Goal: Transaction & Acquisition: Book appointment/travel/reservation

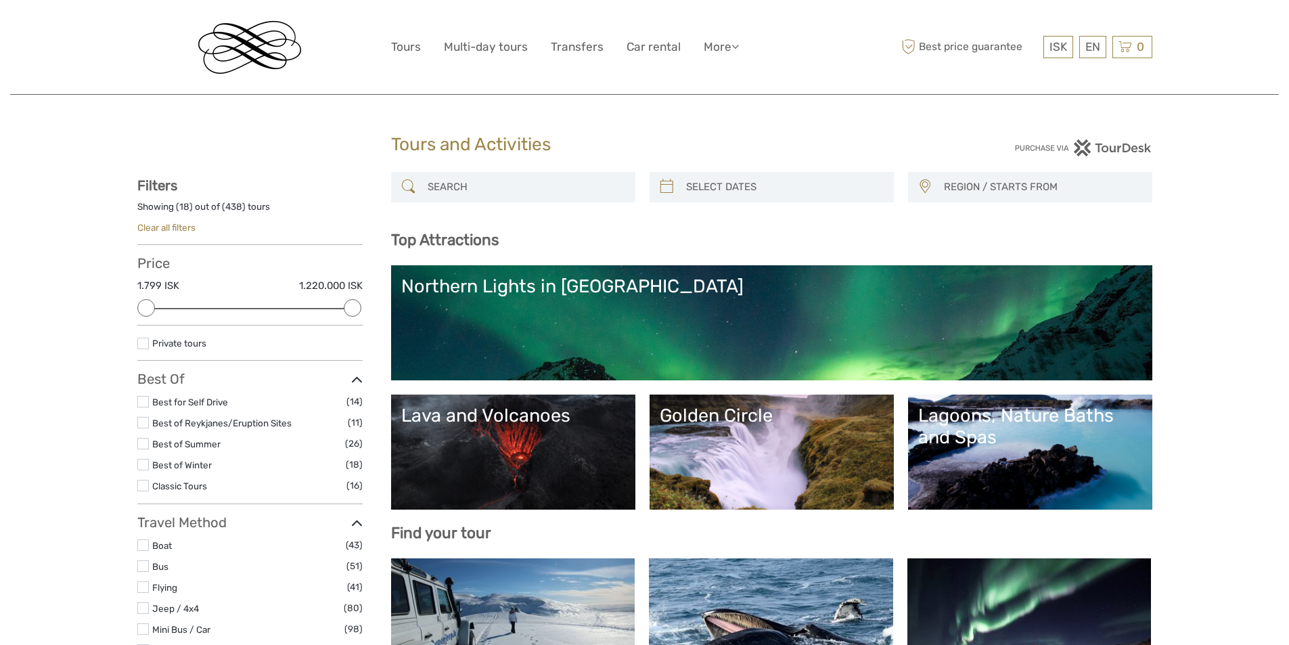
select select
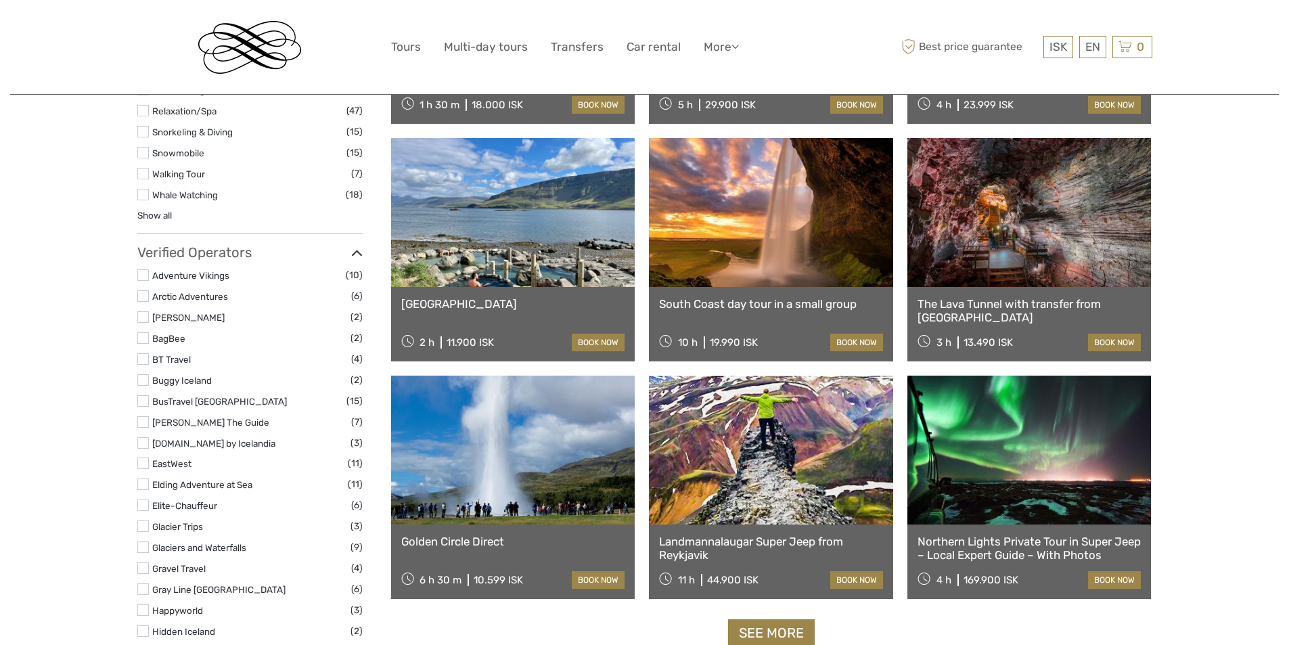
scroll to position [1421, 0]
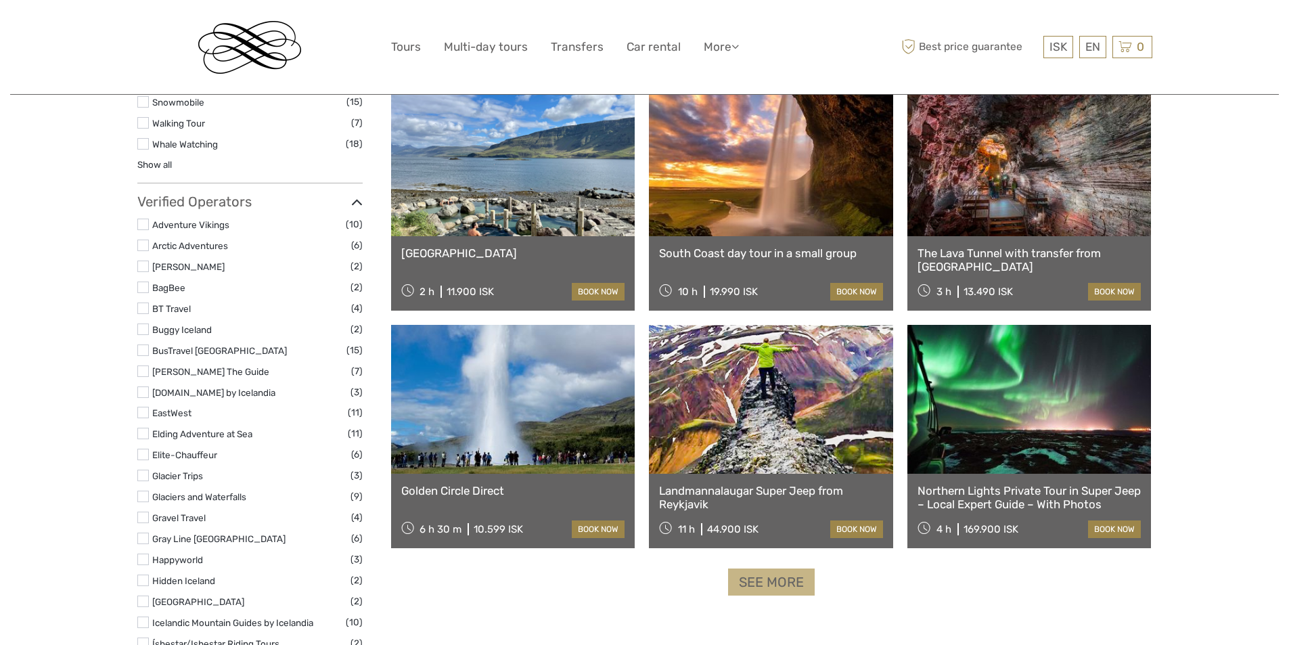
click at [776, 580] on link "See more" at bounding box center [771, 582] width 87 height 28
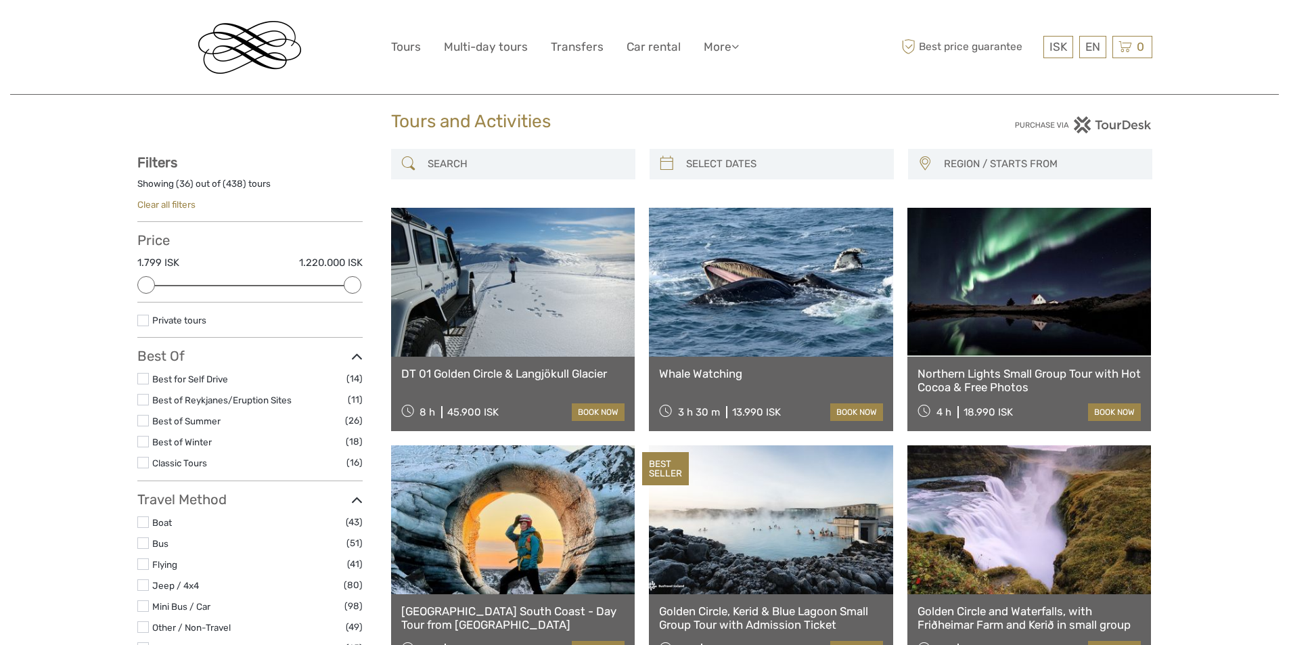
scroll to position [0, 0]
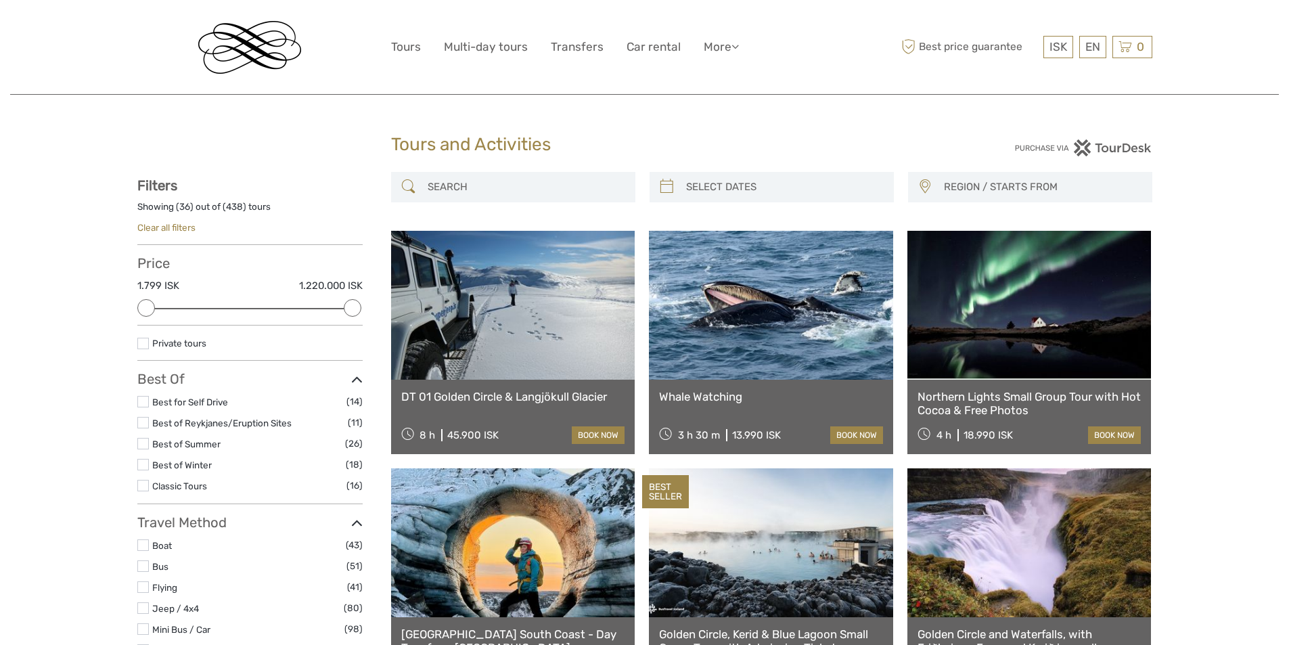
click at [486, 183] on input "search" at bounding box center [525, 187] width 206 height 24
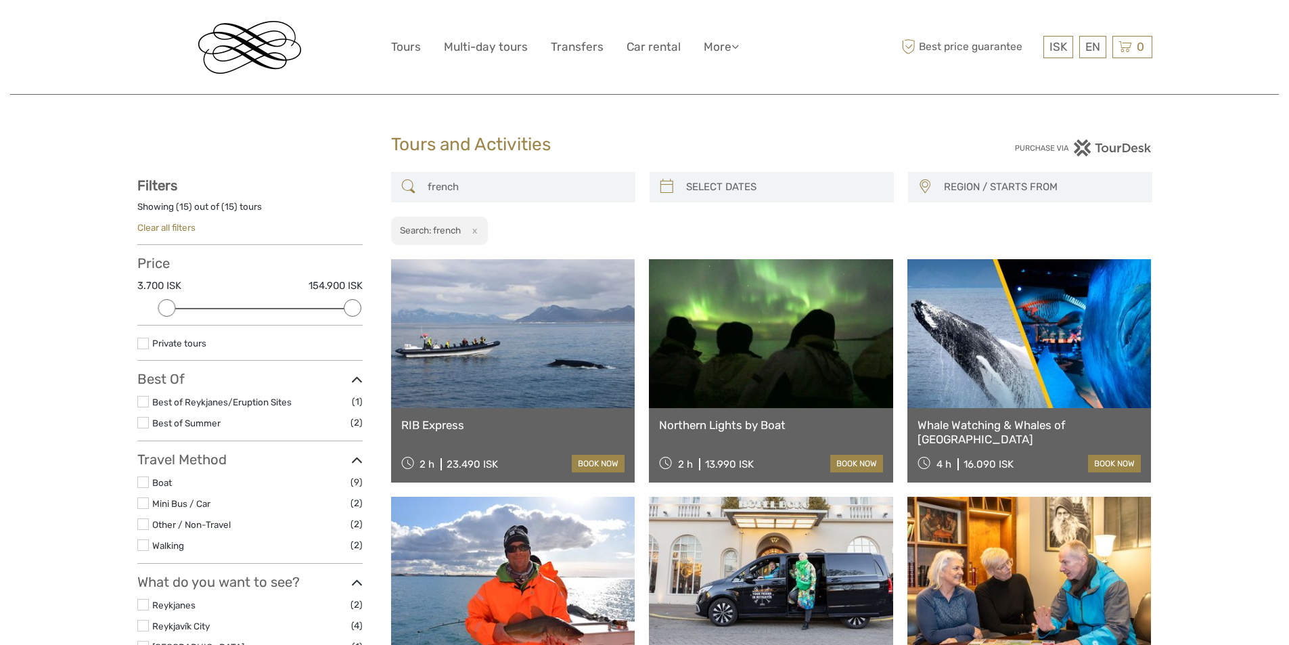
type input "french"
click at [476, 232] on button "x" at bounding box center [472, 230] width 18 height 14
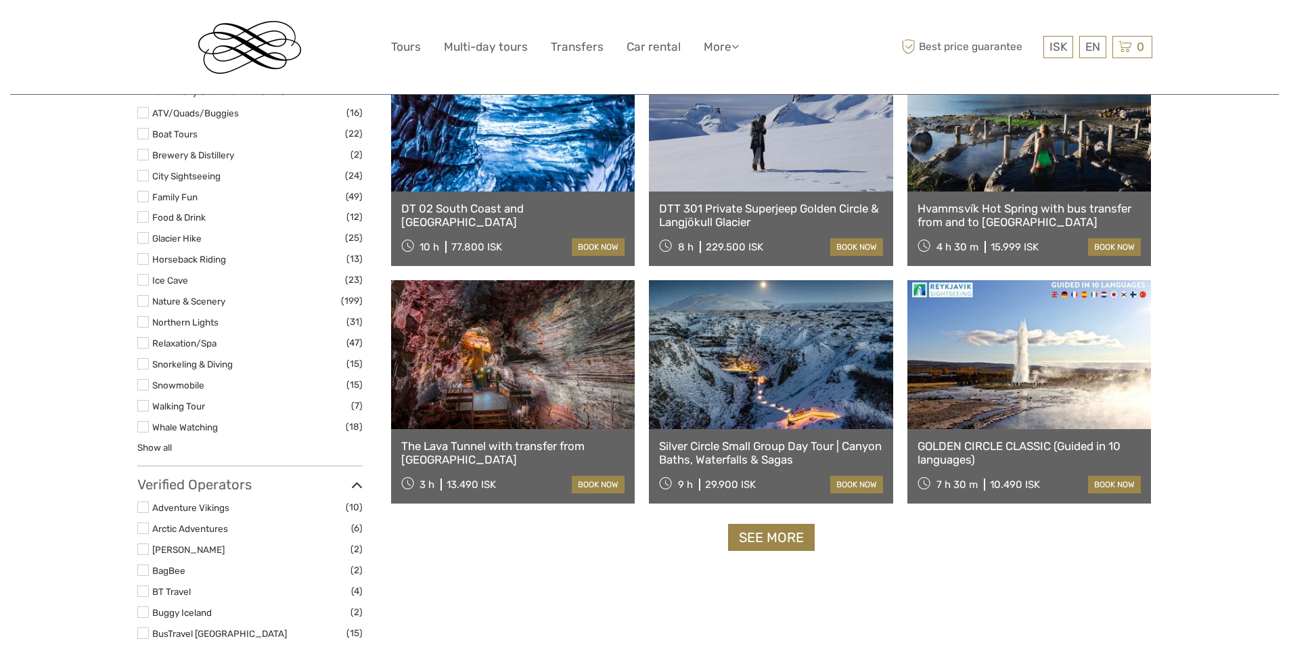
scroll to position [1218, 0]
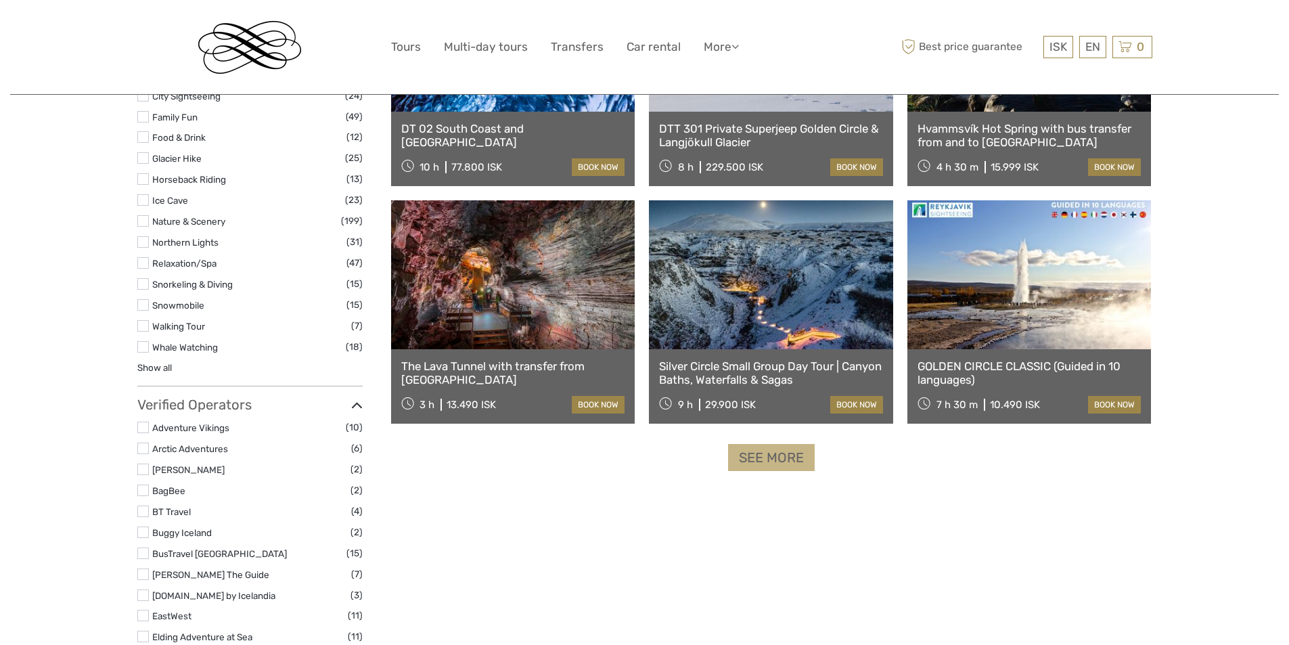
click at [782, 463] on link "See more" at bounding box center [771, 458] width 87 height 28
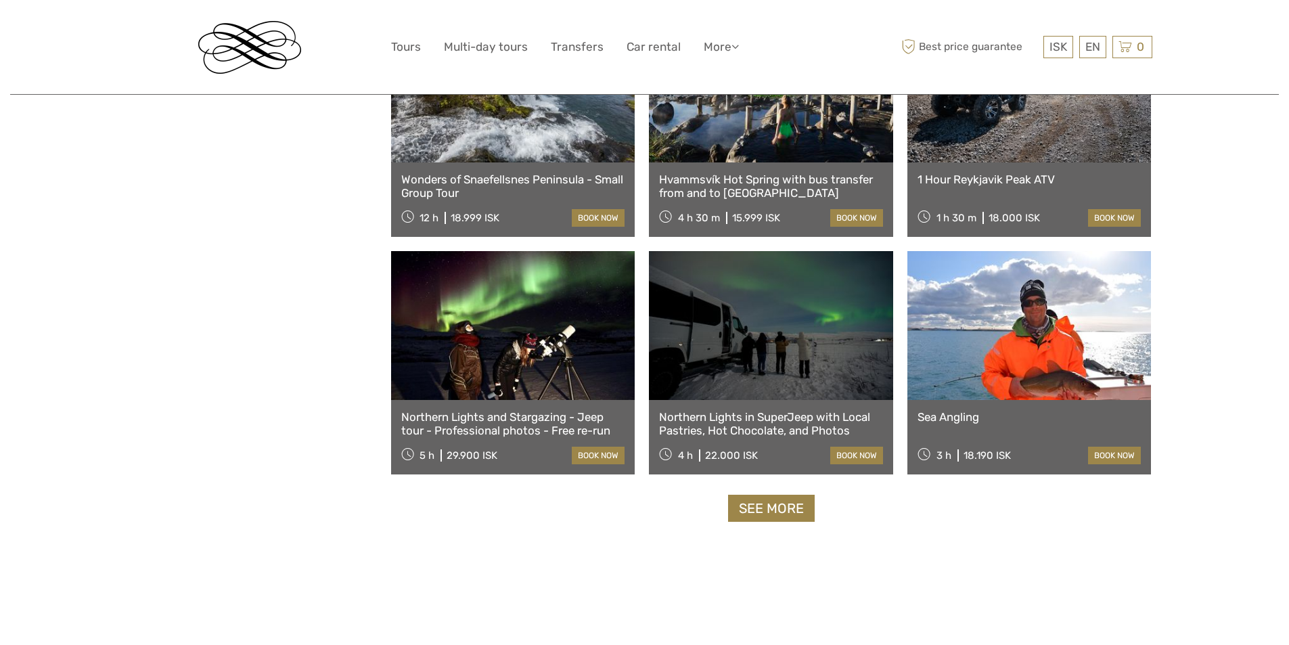
scroll to position [2639, 0]
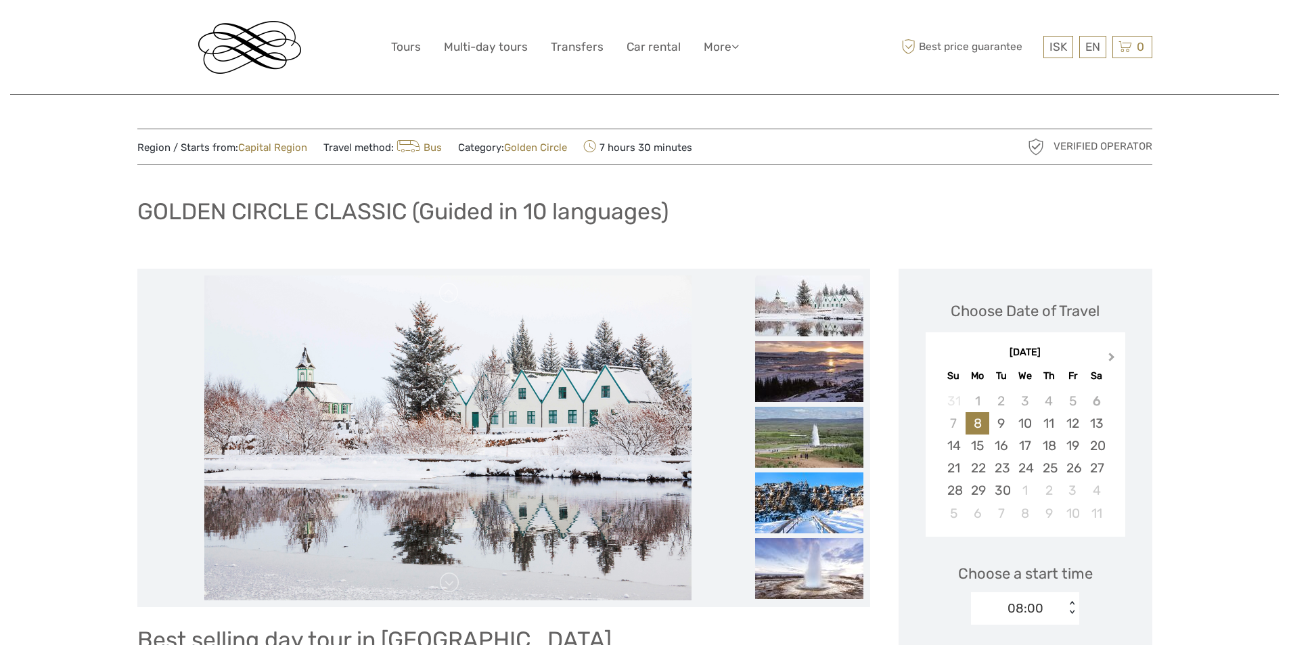
click at [1114, 361] on button "Next Month" at bounding box center [1113, 360] width 22 height 22
click at [1114, 359] on button "Next Month" at bounding box center [1113, 360] width 22 height 22
click at [1018, 424] on div "10" at bounding box center [1025, 423] width 24 height 22
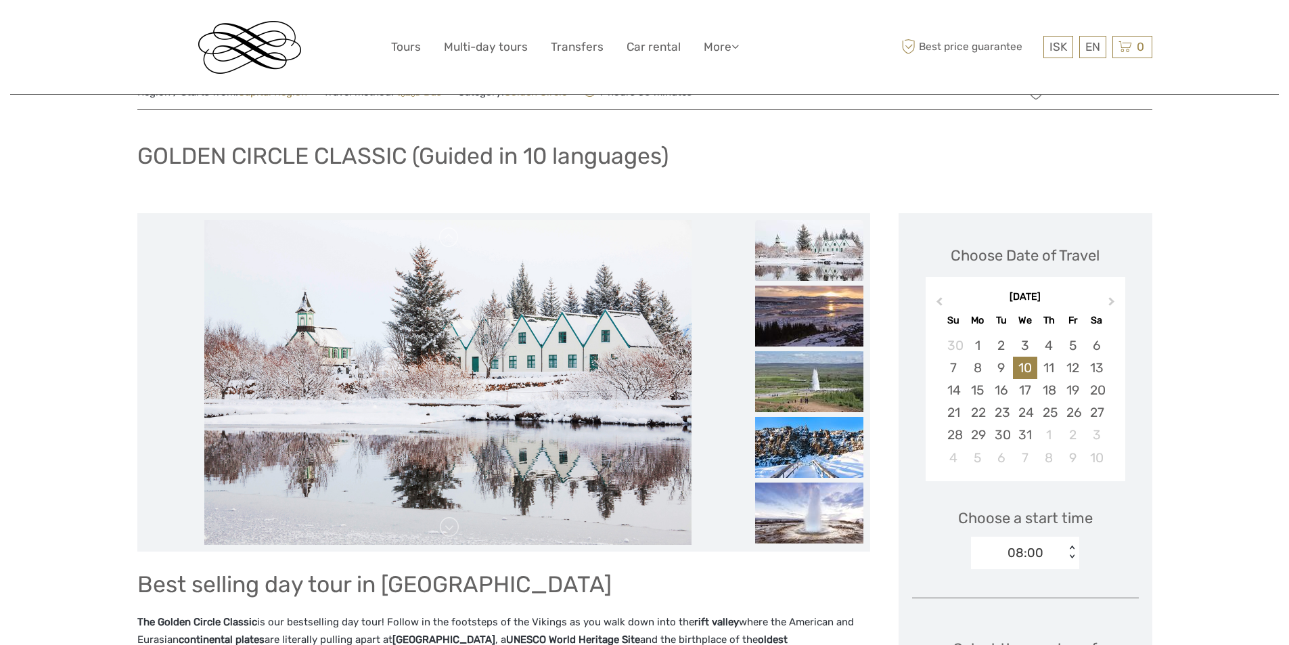
scroll to position [271, 0]
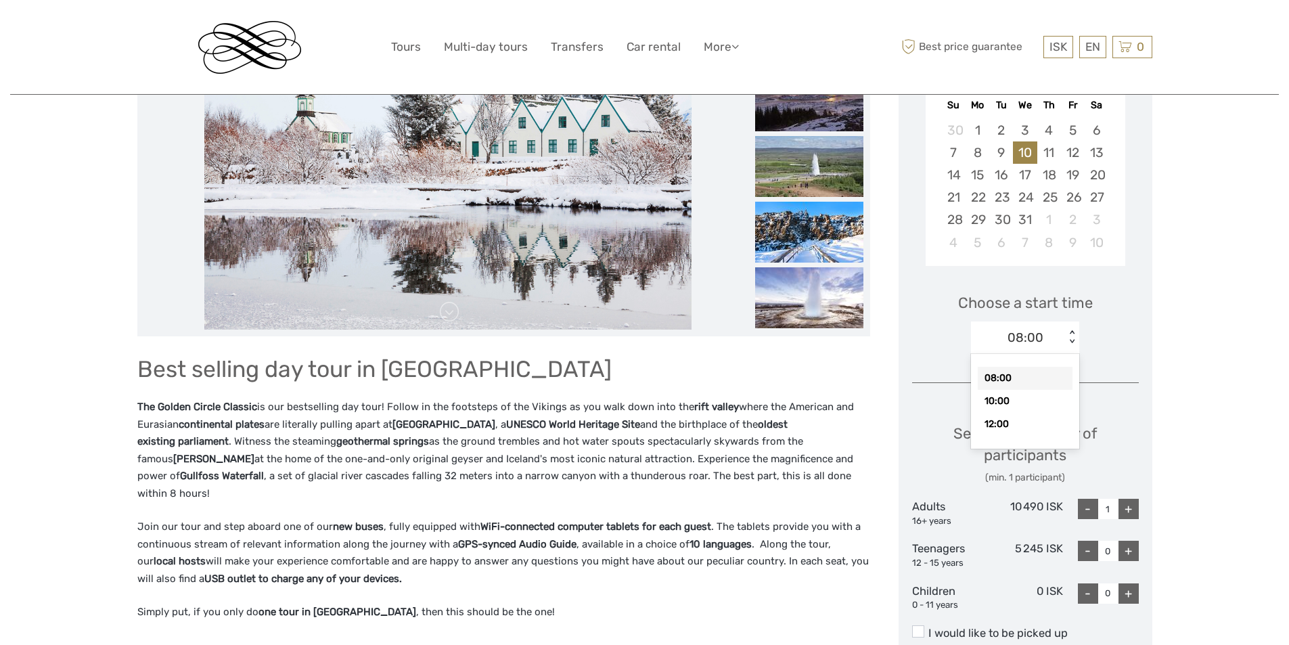
click at [1057, 353] on div "option 08:00 selected, 1 of 3. 3 results available. Use Up and Down to choose o…" at bounding box center [1025, 337] width 108 height 32
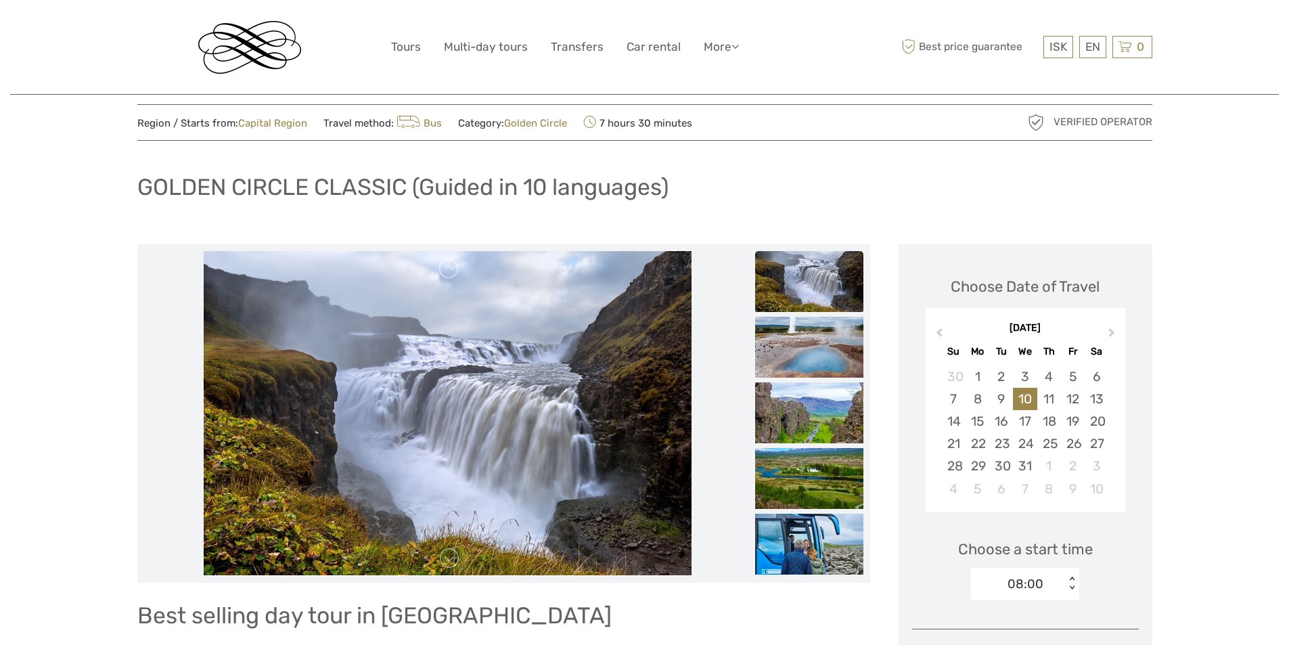
scroll to position [0, 0]
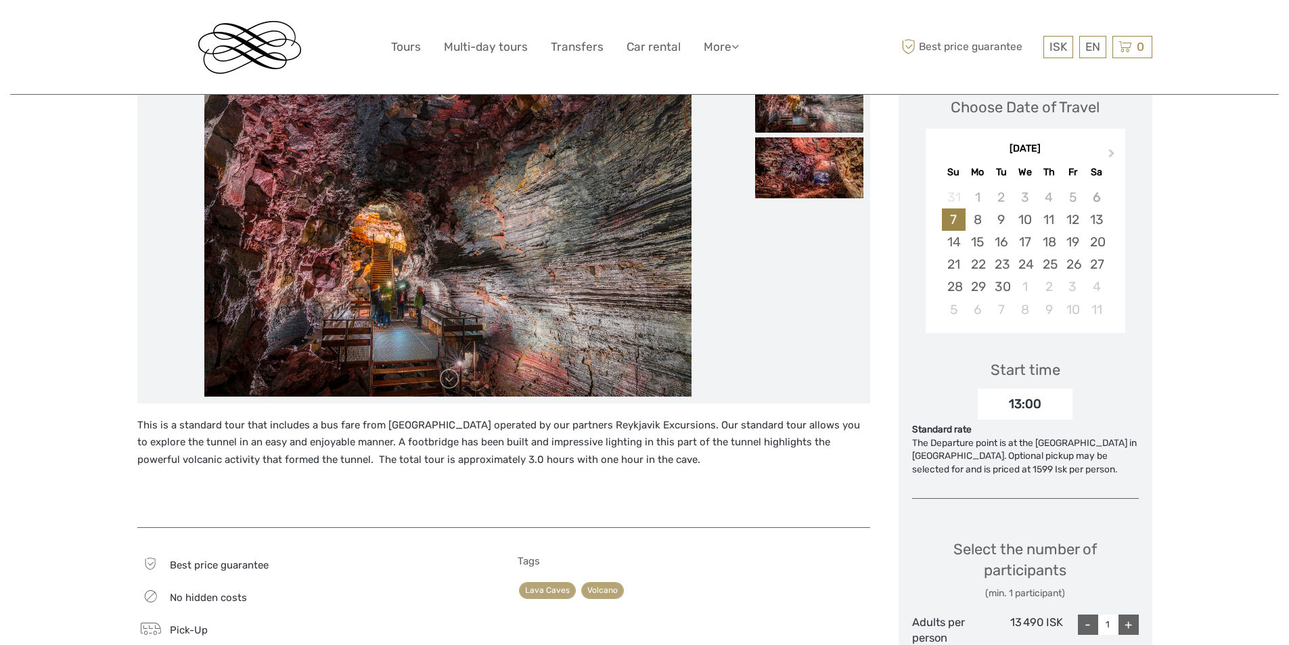
scroll to position [203, 0]
click at [455, 384] on link at bounding box center [449, 380] width 22 height 22
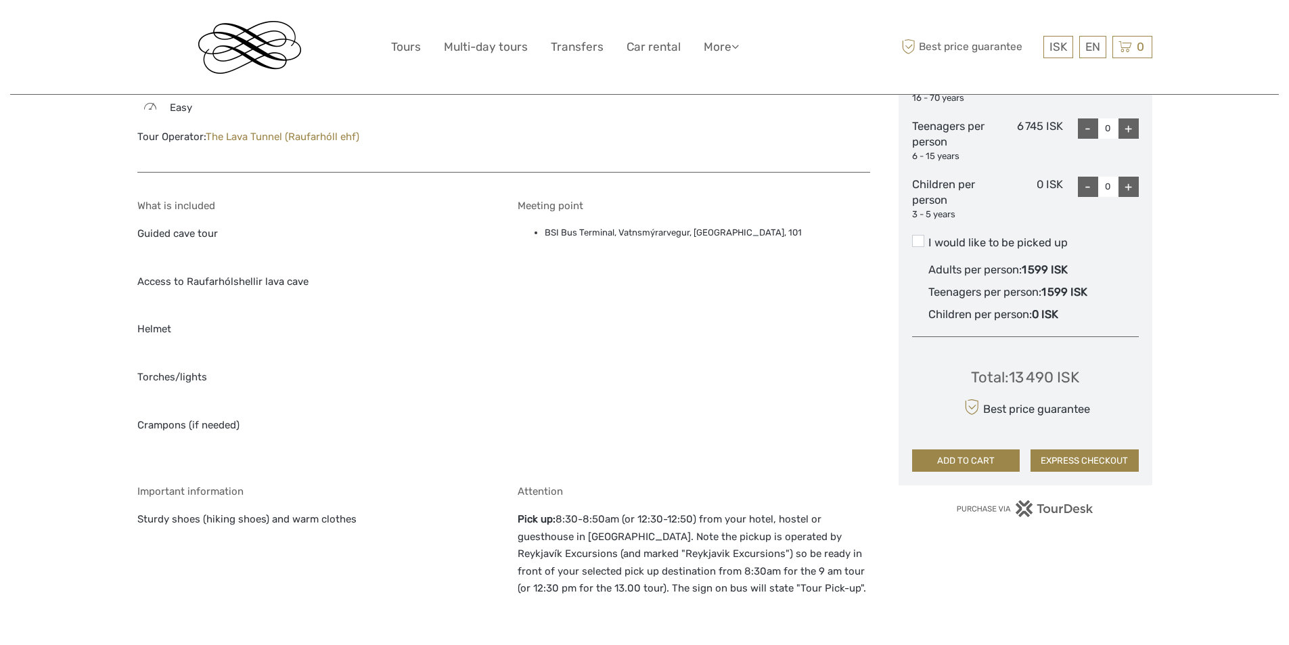
scroll to position [812, 0]
